Goal: Task Accomplishment & Management: Complete application form

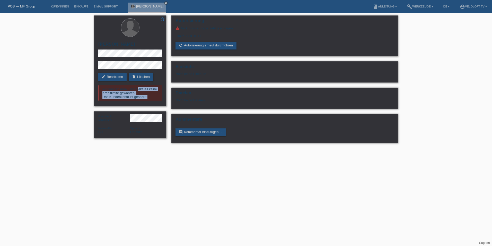
click at [24, 8] on link "POS — MF Group" at bounding box center [21, 6] width 27 height 4
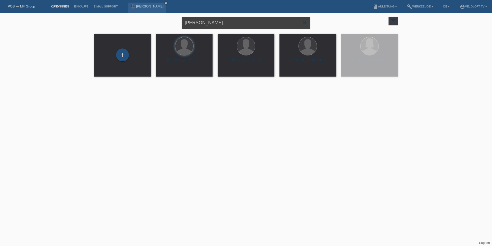
drag, startPoint x: 227, startPoint y: 26, endPoint x: 153, endPoint y: 31, distance: 74.0
click at [153, 31] on div "Charles Diet close filter_list view_module Alle Kund*innen anzeigen star Markie…" at bounding box center [246, 22] width 309 height 19
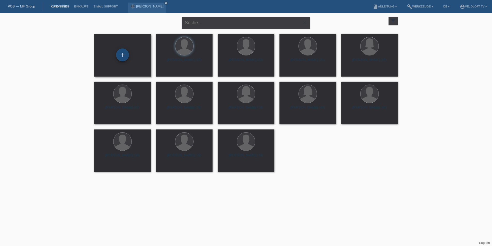
click at [127, 58] on div "+" at bounding box center [122, 54] width 13 height 13
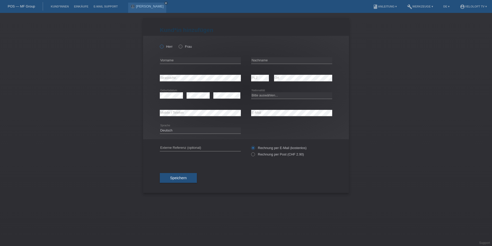
click at [165, 45] on label "Herr" at bounding box center [166, 47] width 13 height 4
click at [163, 45] on input "Herr" at bounding box center [161, 46] width 3 height 3
radio input "true"
click at [169, 59] on input "text" at bounding box center [200, 60] width 81 height 6
click at [208, 58] on input "text" at bounding box center [200, 60] width 81 height 6
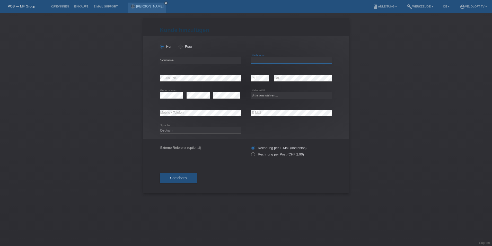
click at [272, 60] on input "text" at bounding box center [291, 60] width 81 height 6
type input "Terranova"
click at [229, 64] on icon at bounding box center [200, 64] width 81 height 0
click at [227, 59] on input "text" at bounding box center [200, 60] width 81 height 6
type input "Salvatore"
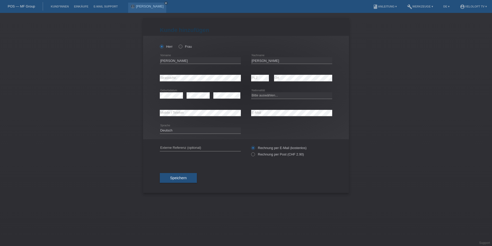
drag, startPoint x: 271, startPoint y: 76, endPoint x: 274, endPoint y: 80, distance: 4.2
click at [274, 80] on div "error PLZ error Ort" at bounding box center [291, 78] width 81 height 18
drag, startPoint x: 274, startPoint y: 80, endPoint x: 277, endPoint y: 84, distance: 5.4
click at [277, 84] on div "error Ort" at bounding box center [303, 78] width 58 height 18
click at [263, 99] on icon at bounding box center [291, 99] width 81 height 0
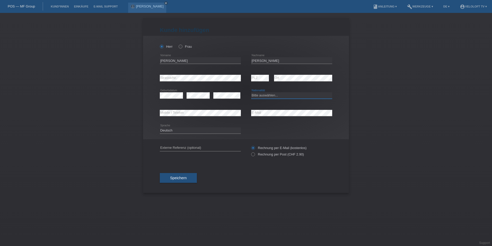
drag, startPoint x: 266, startPoint y: 95, endPoint x: 262, endPoint y: 99, distance: 5.3
click at [266, 95] on select "Bitte auswählen... Schweiz Deutschland Liechtenstein Österreich ------------ Af…" at bounding box center [291, 95] width 81 height 6
select select "CH"
click at [251, 92] on select "Bitte auswählen... Schweiz Deutschland Liechtenstein Österreich ------------ Af…" at bounding box center [291, 95] width 81 height 6
click at [183, 180] on button "Speichern" at bounding box center [178, 178] width 37 height 10
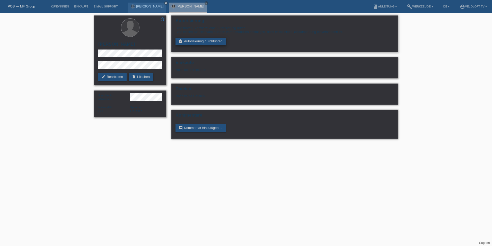
click at [220, 38] on link "assignment_turned_in Autorisierung durchführen" at bounding box center [201, 42] width 51 height 8
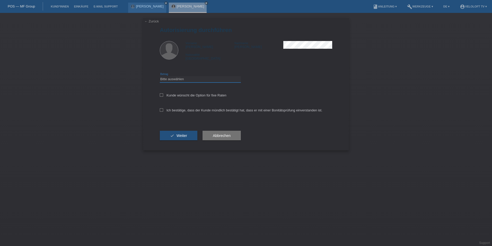
click at [184, 82] on select "Bitte auswählen CHF 1.00 - CHF 499.00 CHF 500.00 - CHF 1'999.00 CHF 2'000.00 - …" at bounding box center [200, 79] width 81 height 6
select select "3"
click at [160, 76] on select "Bitte auswählen CHF 1.00 - CHF 499.00 CHF 500.00 - CHF 1'999.00 CHF 2'000.00 - …" at bounding box center [200, 79] width 81 height 6
click at [165, 95] on label "Kunde wünscht die Option für fixe Raten" at bounding box center [193, 95] width 67 height 4
click at [163, 95] on input "Kunde wünscht die Option für fixe Raten" at bounding box center [161, 94] width 3 height 3
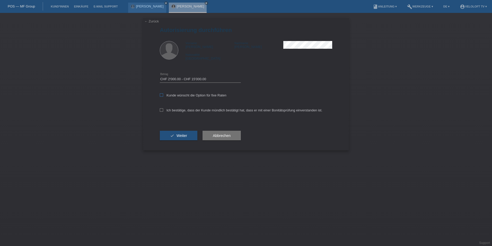
checkbox input "true"
click at [162, 106] on div "Ich bestätige, dass der Kunde mündlich bestätigt hat, dass er mit einer Bonität…" at bounding box center [246, 112] width 172 height 18
drag, startPoint x: 162, startPoint y: 109, endPoint x: 162, endPoint y: 115, distance: 6.4
click at [162, 109] on icon at bounding box center [161, 109] width 3 height 3
click at [162, 109] on input "Ich bestätige, dass der Kunde mündlich bestätigt hat, dass er mit einer Bonität…" at bounding box center [161, 109] width 3 height 3
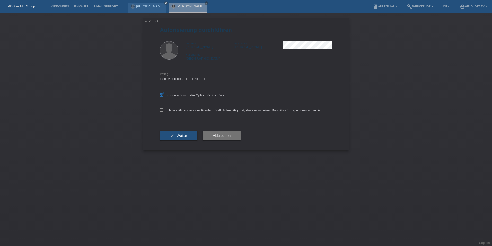
checkbox input "true"
click at [175, 136] on button "check Weiter" at bounding box center [179, 136] width 38 height 10
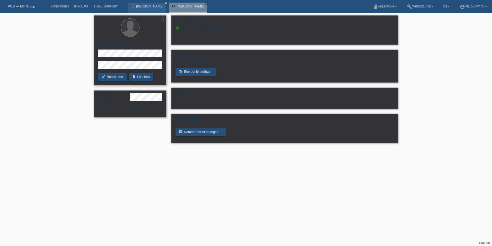
drag, startPoint x: 129, startPoint y: 61, endPoint x: 104, endPoint y: 61, distance: 24.5
click at [104, 61] on div "star_border Salvatore Terranova edit Bearbeiten delete Löschen" at bounding box center [130, 50] width 72 height 70
click at [98, 67] on div "star_border Salvatore Terranova edit Bearbeiten delete Löschen" at bounding box center [130, 50] width 72 height 70
drag, startPoint x: 210, startPoint y: 36, endPoint x: 187, endPoint y: 36, distance: 23.4
click at [187, 36] on div "Limite: CHF 6'500.00" at bounding box center [285, 34] width 218 height 8
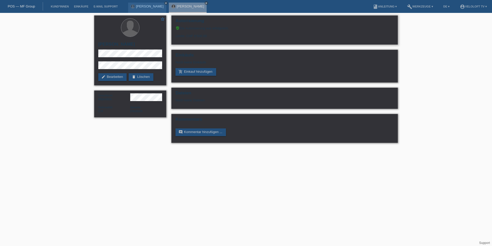
copy div "CHF 6'500.00"
click at [29, 8] on link "POS — MF Group" at bounding box center [21, 6] width 27 height 4
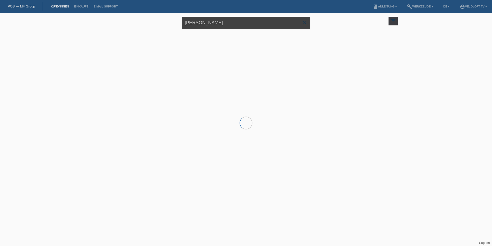
drag, startPoint x: 220, startPoint y: 20, endPoint x: 160, endPoint y: 20, distance: 59.7
click at [160, 20] on div "[PERSON_NAME] close filter_list view_module Alle Kund*innen anzeigen star Marki…" at bounding box center [246, 22] width 309 height 19
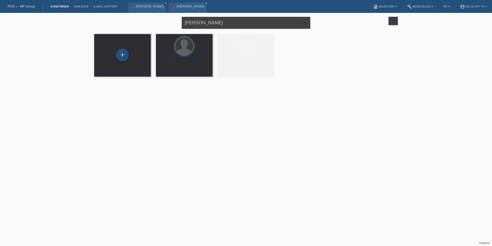
paste input "[PERSON_NAME]"
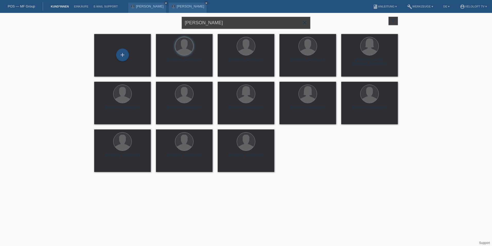
paste input "[PERSON_NAME]"
type input "[PERSON_NAME]"
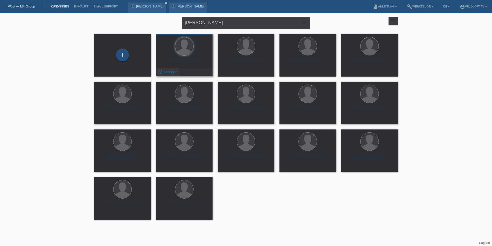
click at [173, 72] on span "Anzeigen" at bounding box center [171, 72] width 14 height 4
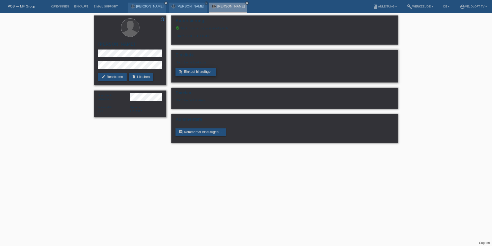
click at [192, 73] on link "add_shopping_cart Einkauf hinzufügen" at bounding box center [196, 72] width 41 height 8
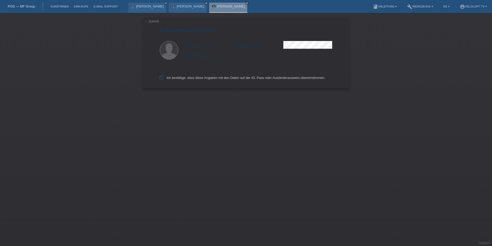
click at [164, 76] on label "Ich bestätige, dass diese Angaben mit den Daten auf der ID, Pass oder Ausländer…" at bounding box center [243, 78] width 166 height 4
click at [163, 76] on input "Ich bestätige, dass diese Angaben mit den Daten auf der ID, Pass oder Ausländer…" at bounding box center [161, 77] width 3 height 3
checkbox input "true"
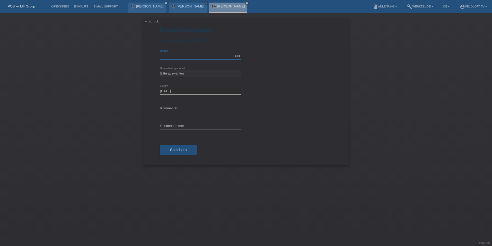
click at [176, 58] on input "text" at bounding box center [200, 56] width 81 height 6
type input "2990.00"
click at [172, 70] on select "Bitte auswählen Fixe Raten Kauf auf Rechnung mit Teilzahlungsoption" at bounding box center [200, 73] width 81 height 6
select select "77"
click at [160, 70] on select "Bitte auswählen Fixe Raten Kauf auf Rechnung mit Teilzahlungsoption" at bounding box center [200, 73] width 81 height 6
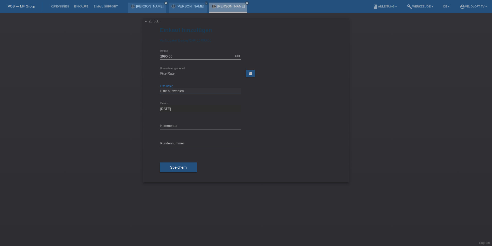
click at [173, 88] on select "Bitte auswählen 4 Raten 5 Raten 6 Raten 7 Raten 8 Raten 9 Raten 10 Raten 11 Rat…" at bounding box center [200, 91] width 81 height 6
select select "202"
click at [160, 88] on select "Bitte auswählen 4 Raten 5 Raten 6 Raten 7 Raten 8 Raten 9 Raten 10 Raten 11 Rat…" at bounding box center [200, 91] width 81 height 6
click at [177, 119] on div "error Kommentar" at bounding box center [200, 126] width 81 height 18
click at [177, 122] on div "error Kommentar" at bounding box center [200, 126] width 81 height 18
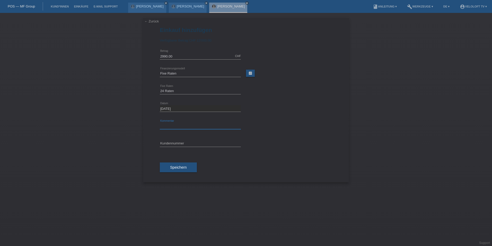
click at [177, 128] on input "text" at bounding box center [200, 126] width 81 height 6
type input "Veloloft TV"
click at [174, 143] on input "text" at bounding box center [200, 143] width 81 height 6
paste input "C164875"
type input "C164875"
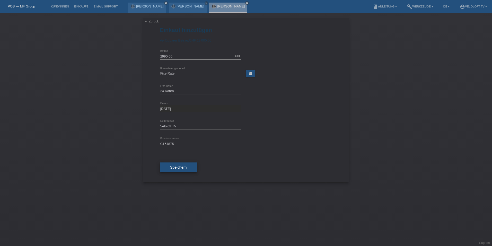
click at [185, 168] on span "Speichern" at bounding box center [178, 167] width 16 height 4
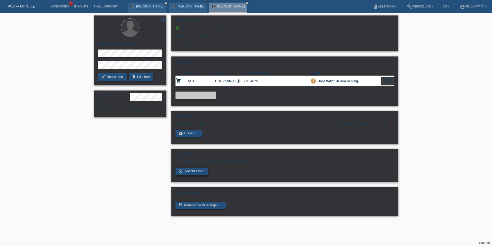
click at [192, 172] on span "Abschliessen" at bounding box center [195, 171] width 20 height 4
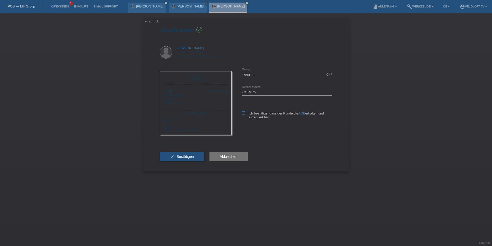
click at [244, 115] on label "Ich bestätige, dass der Kunde die AGB erhalten und akzeptiert hat." at bounding box center [287, 115] width 90 height 8
click at [244, 115] on input "Ich bestätige, dass der Kunde die AGB erhalten und akzeptiert hat." at bounding box center [243, 112] width 3 height 3
checkbox input "true"
click at [183, 160] on button "check Bestätigen" at bounding box center [182, 156] width 45 height 10
